Goal: Navigation & Orientation: Find specific page/section

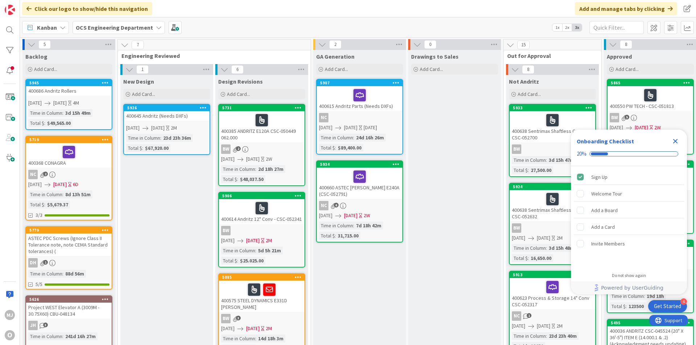
click at [674, 141] on icon "Close Checklist" at bounding box center [675, 141] width 5 height 5
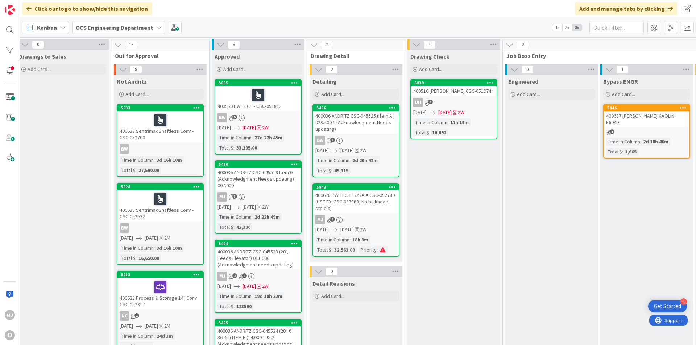
scroll to position [0, 452]
